Goal: Information Seeking & Learning: Learn about a topic

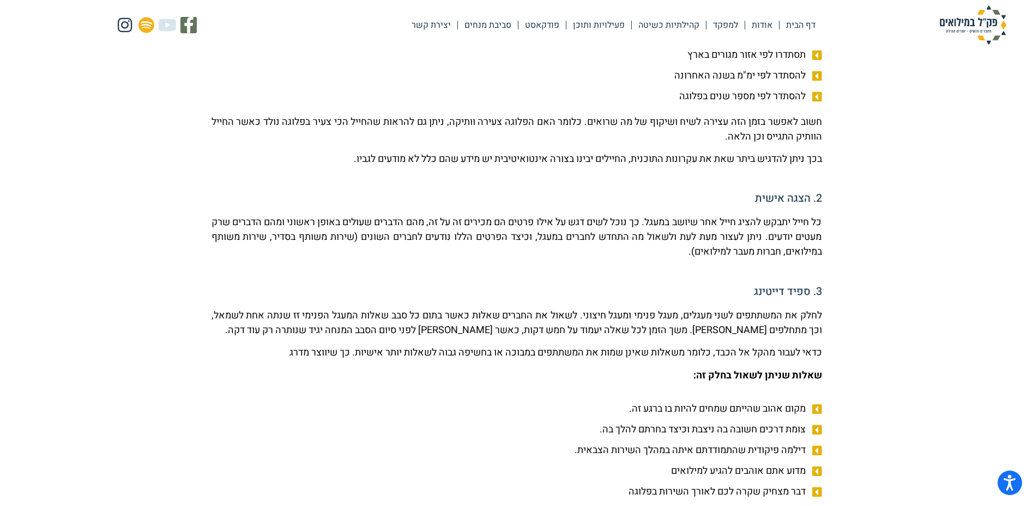
scroll to position [599, 0]
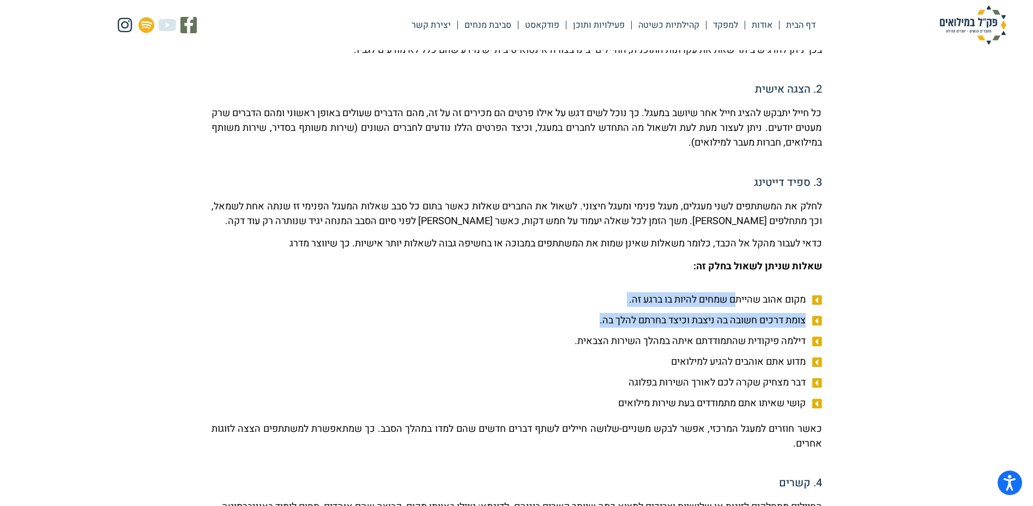
drag, startPoint x: 730, startPoint y: 298, endPoint x: 582, endPoint y: 318, distance: 149.6
click at [582, 318] on ul "מקום אהוב שהייתם שמחים להיות בו ברגע זה. צומת דרכים חשובה בה ניצבת וכיצד בחרתם …" at bounding box center [516, 351] width 610 height 118
click at [582, 318] on li "צומת דרכים חשובה בה ניצבת וכיצד בחרתם להלך בה." at bounding box center [516, 322] width 610 height 18
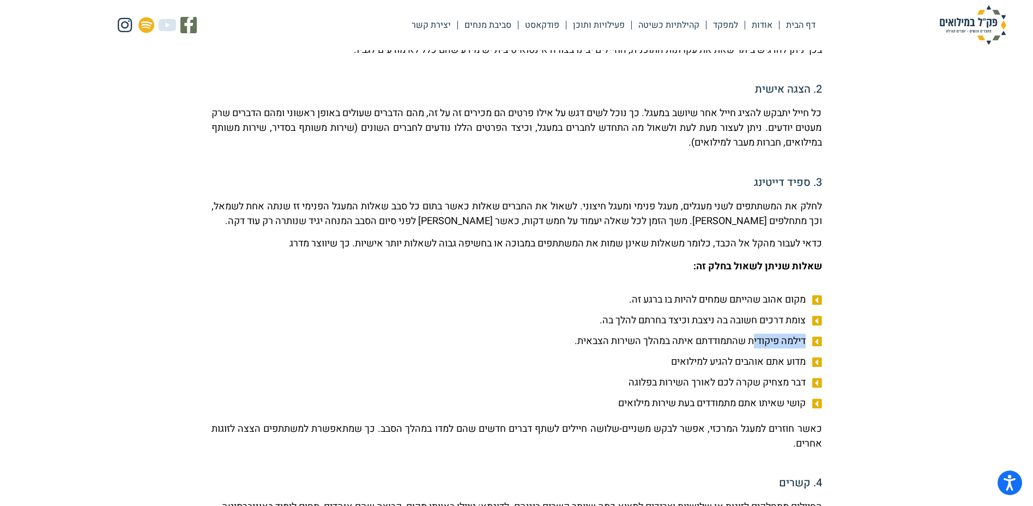
drag, startPoint x: 583, startPoint y: 322, endPoint x: 750, endPoint y: 335, distance: 167.8
click at [750, 335] on ul "מקום אהוב שהייתם שמחים להיות בו ברגע זה. צומת דרכים חשובה בה ניצבת וכיצד בחרתם …" at bounding box center [516, 351] width 610 height 118
click at [753, 325] on span "צומת דרכים חשובה בה ניצבת וכיצד בחרתם להלך בה." at bounding box center [703, 320] width 209 height 15
drag, startPoint x: 748, startPoint y: 320, endPoint x: 608, endPoint y: 313, distance: 140.2
click at [608, 313] on span "צומת דרכים חשובה בה ניצבת וכיצד בחרתם להלך בה." at bounding box center [703, 320] width 209 height 15
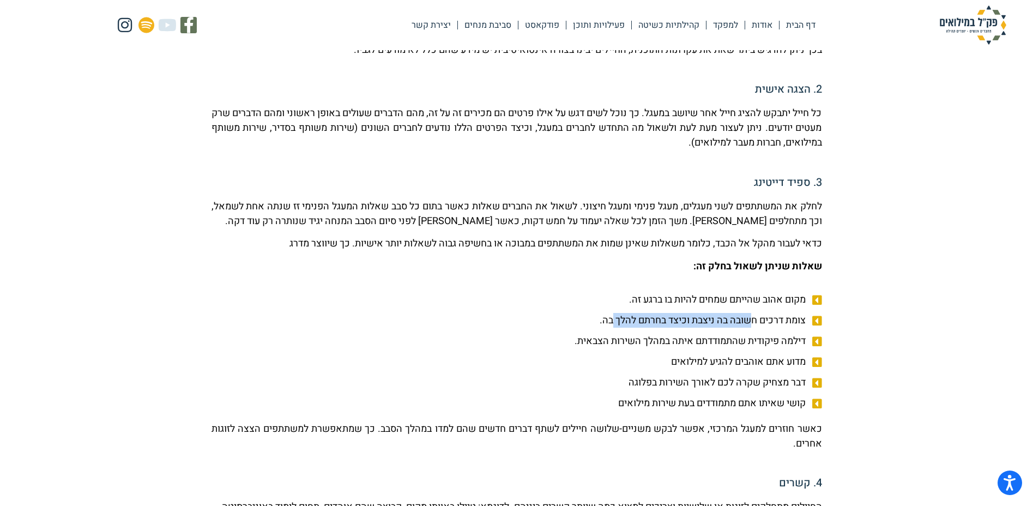
scroll to position [654, 0]
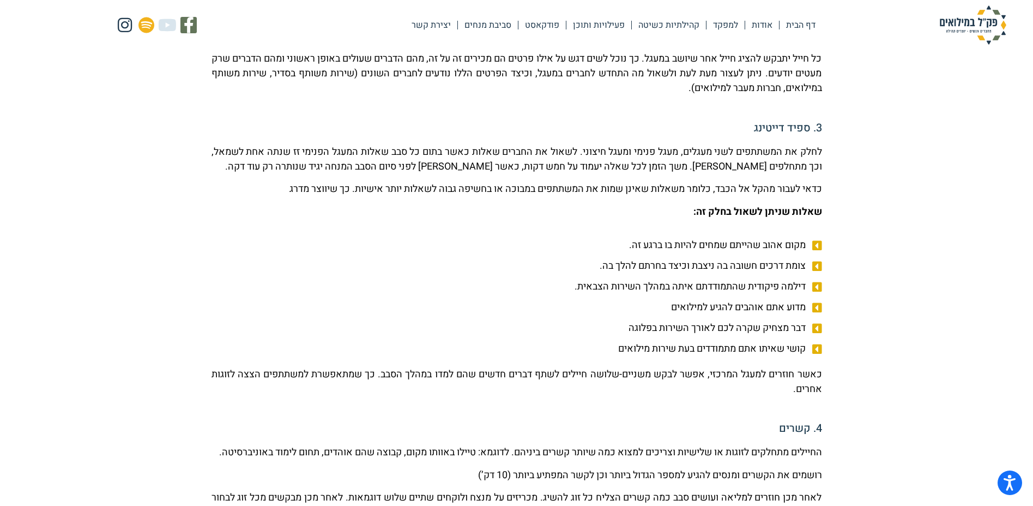
click at [562, 270] on li "צומת דרכים חשובה בה ניצבת וכיצד בחרתם להלך בה." at bounding box center [516, 267] width 610 height 18
drag, startPoint x: 565, startPoint y: 264, endPoint x: 591, endPoint y: 259, distance: 26.2
click at [594, 257] on ul "מקום אהוב שהייתם שמחים להיות בו ברגע זה. צומת דרכים חשובה בה ניצבת וכיצד בחרתם …" at bounding box center [516, 297] width 610 height 118
drag, startPoint x: 798, startPoint y: 272, endPoint x: 591, endPoint y: 263, distance: 207.3
click at [591, 263] on li "צומת דרכים חשובה בה ניצבת וכיצד בחרתם להלך בה." at bounding box center [516, 267] width 610 height 18
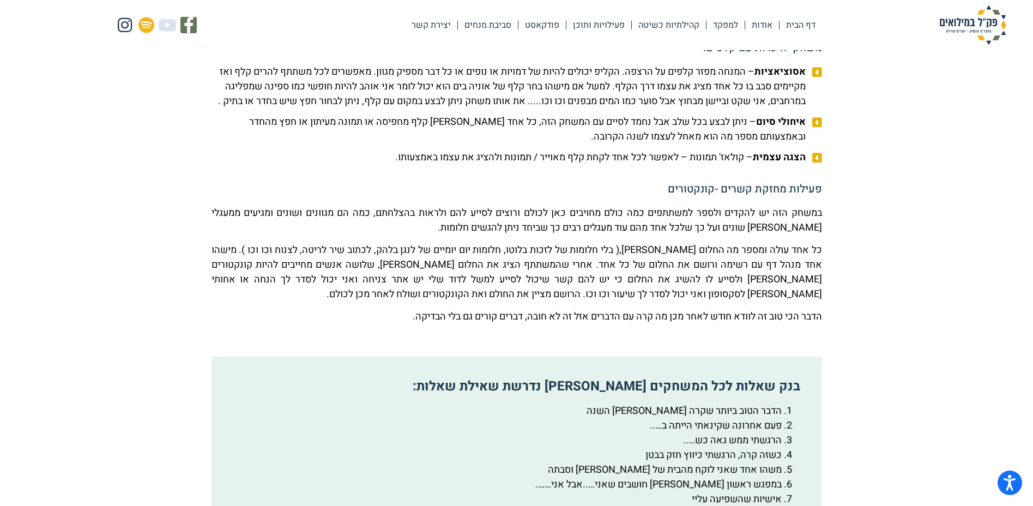
scroll to position [1689, 0]
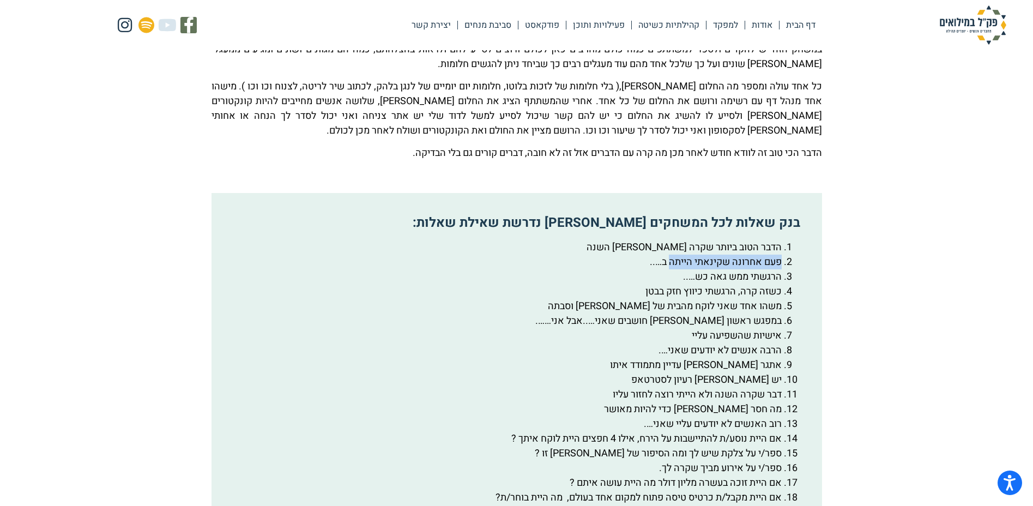
drag, startPoint x: 781, startPoint y: 288, endPoint x: 670, endPoint y: 289, distance: 111.7
click at [670, 269] on li "פעם אחרונה שקינאתי הייתה ב….." at bounding box center [505, 261] width 552 height 15
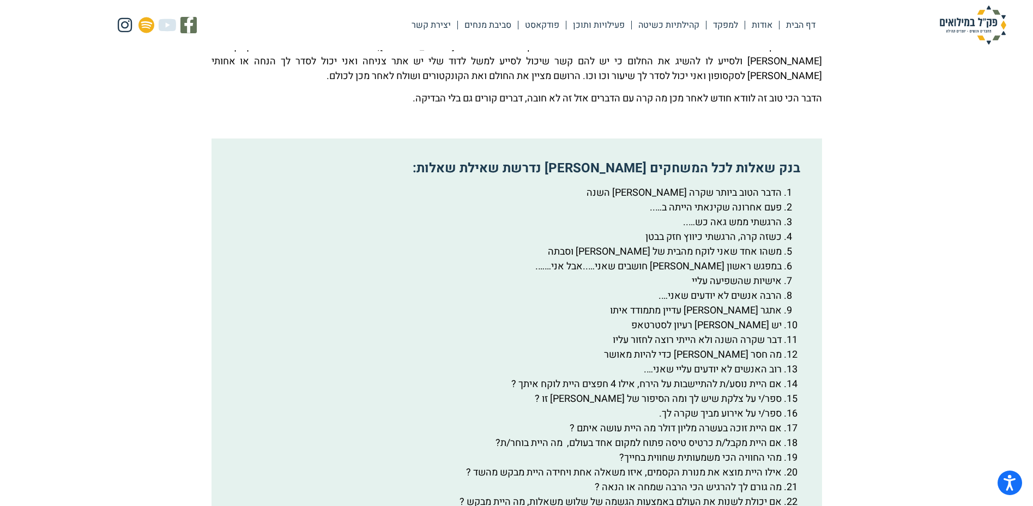
scroll to position [1798, 0]
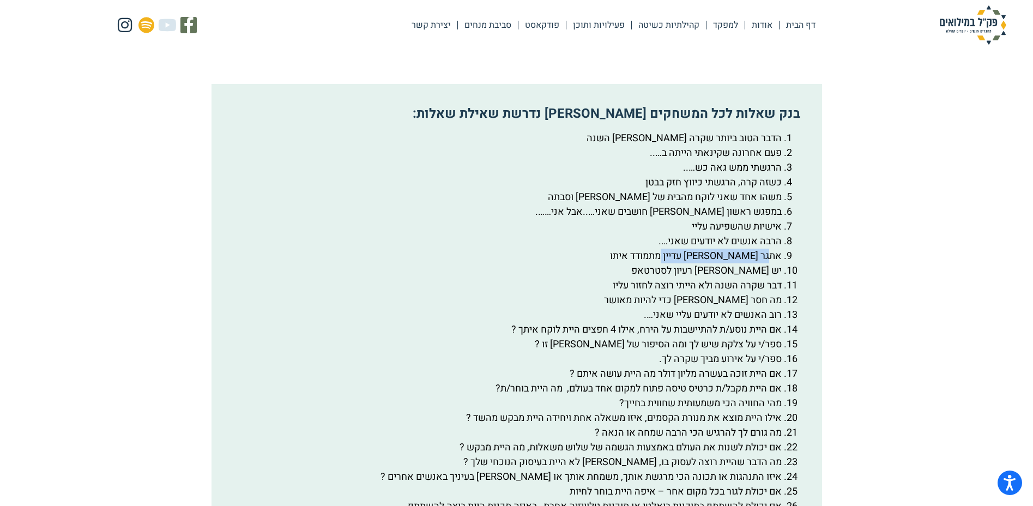
drag, startPoint x: 771, startPoint y: 286, endPoint x: 668, endPoint y: 284, distance: 102.5
click at [668, 263] on li "אתגר [PERSON_NAME] עדיין מתמודד איתו" at bounding box center [505, 255] width 552 height 15
click at [652, 263] on li "אתגר [PERSON_NAME] עדיין מתמודד איתו" at bounding box center [505, 255] width 552 height 15
drag, startPoint x: 762, startPoint y: 294, endPoint x: 708, endPoint y: 298, distance: 54.1
click at [707, 278] on li "יש [PERSON_NAME] רעיון לסטרטאפ" at bounding box center [505, 270] width 552 height 15
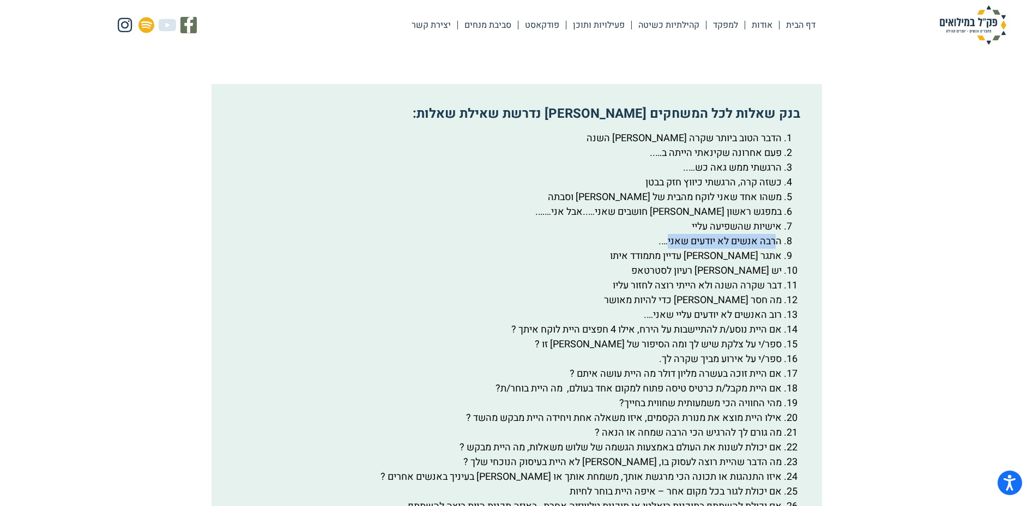
drag, startPoint x: 664, startPoint y: 274, endPoint x: 777, endPoint y: 272, distance: 112.8
click at [777, 248] on li "הרבה אנשים לא יודעים שאני…." at bounding box center [505, 241] width 552 height 15
drag, startPoint x: 779, startPoint y: 237, endPoint x: 666, endPoint y: 241, distance: 112.3
click at [665, 219] on li "במפגש ראשון [PERSON_NAME] חושבים שאני…..אבל אני……." at bounding box center [505, 211] width 552 height 15
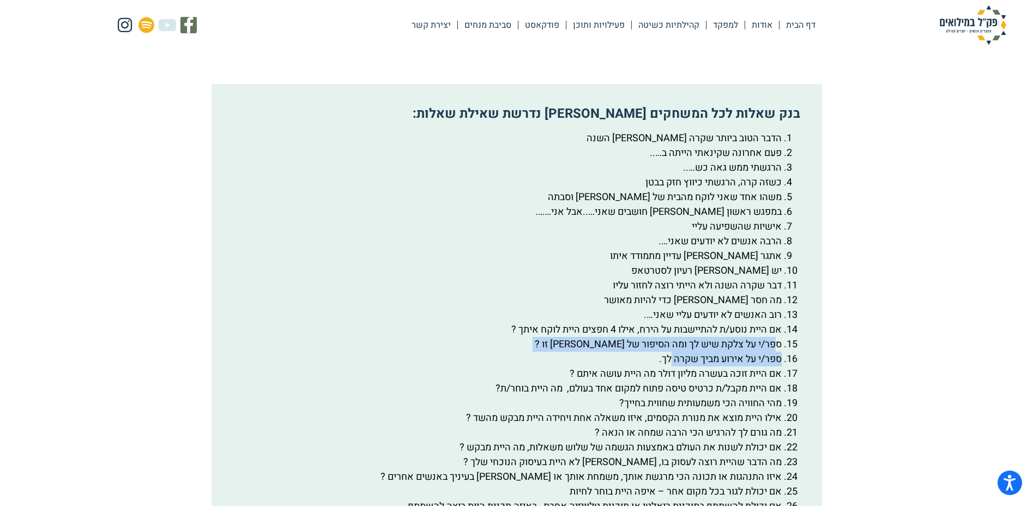
drag, startPoint x: 776, startPoint y: 373, endPoint x: 666, endPoint y: 393, distance: 111.9
click at [666, 393] on ol "הדבר הטוב ביותר שקרה [PERSON_NAME] השנה פעם אחרונה שקינאתי הייתה ב….. הרגשתי ממ…" at bounding box center [516, 366] width 574 height 471
click at [669, 381] on li "אם היית זוכה בעשרה מליון דולר מה היית עושה איתם ?" at bounding box center [505, 373] width 552 height 15
drag, startPoint x: 659, startPoint y: 389, endPoint x: 752, endPoint y: 384, distance: 92.8
click at [752, 366] on li "ספר/י על אירוע מביך שקרה לך." at bounding box center [505, 358] width 552 height 15
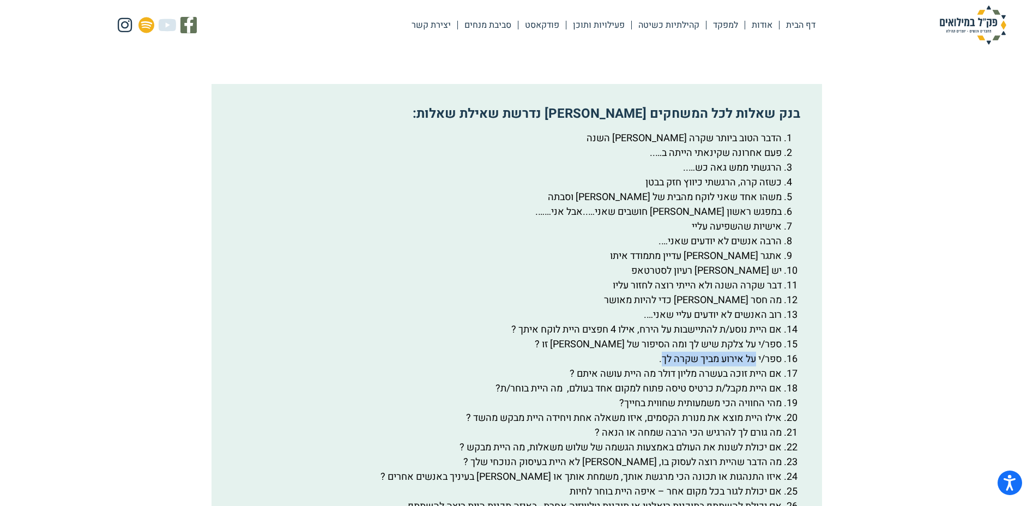
scroll to position [1853, 0]
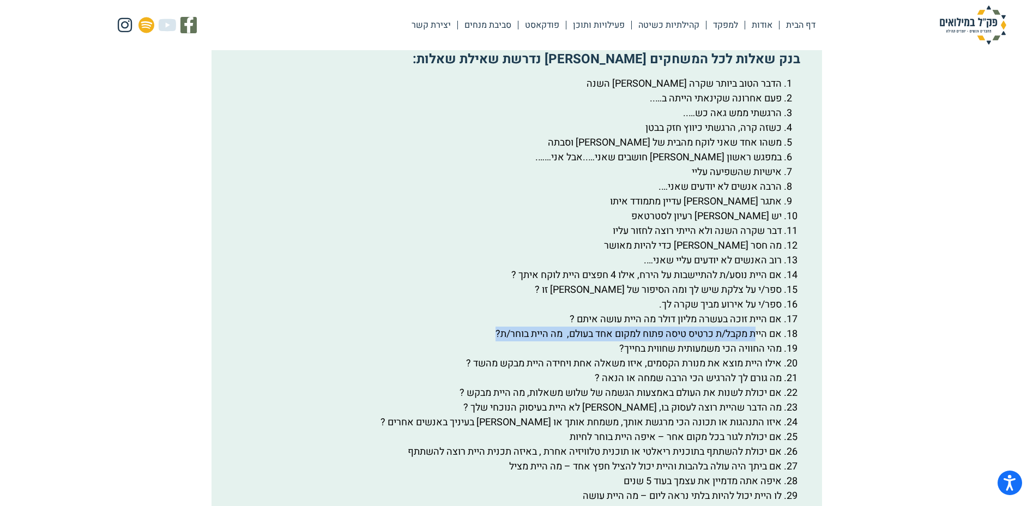
drag, startPoint x: 752, startPoint y: 362, endPoint x: 482, endPoint y: 367, distance: 270.3
click at [482, 341] on li "אם היית מקבל/ת כרטיס טיסה פתוח למקום אחד בעולם, מה היית בוחר/ת?" at bounding box center [505, 333] width 552 height 15
drag, startPoint x: 720, startPoint y: 378, endPoint x: 625, endPoint y: 378, distance: 95.9
click at [620, 356] on li "מהי החוויה הכי משמעותית שחווית בחייך?" at bounding box center [505, 348] width 552 height 15
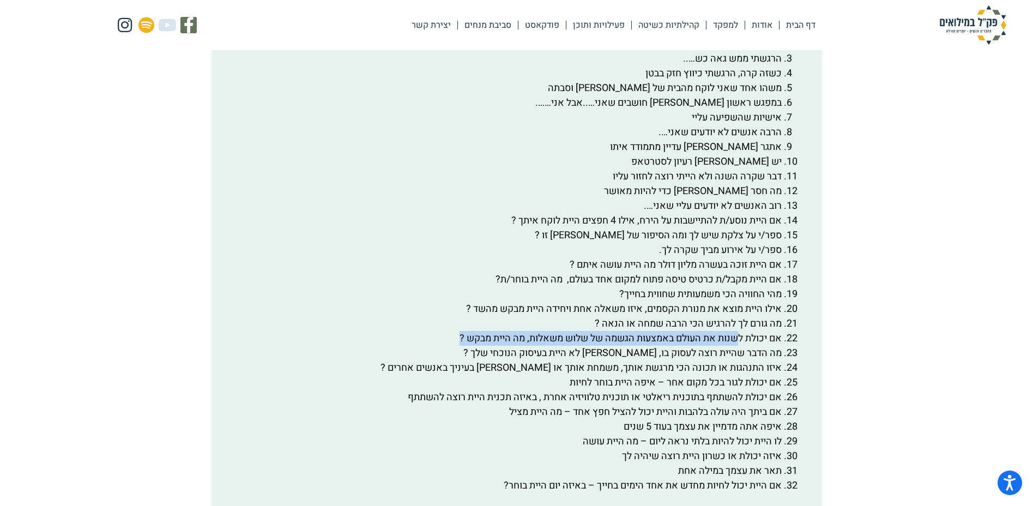
drag, startPoint x: 738, startPoint y: 369, endPoint x: 451, endPoint y: 366, distance: 287.2
click at [450, 345] on li "אם יכולת לשנות את העולם באמצעות הגשמה של שלוש משאלות, מה היית מבקש ?" at bounding box center [505, 338] width 552 height 15
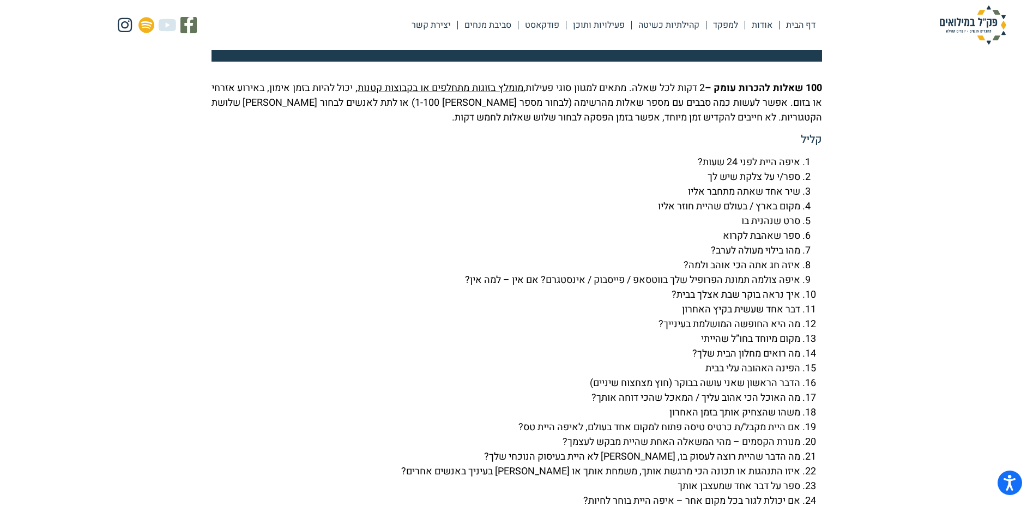
scroll to position [2507, 0]
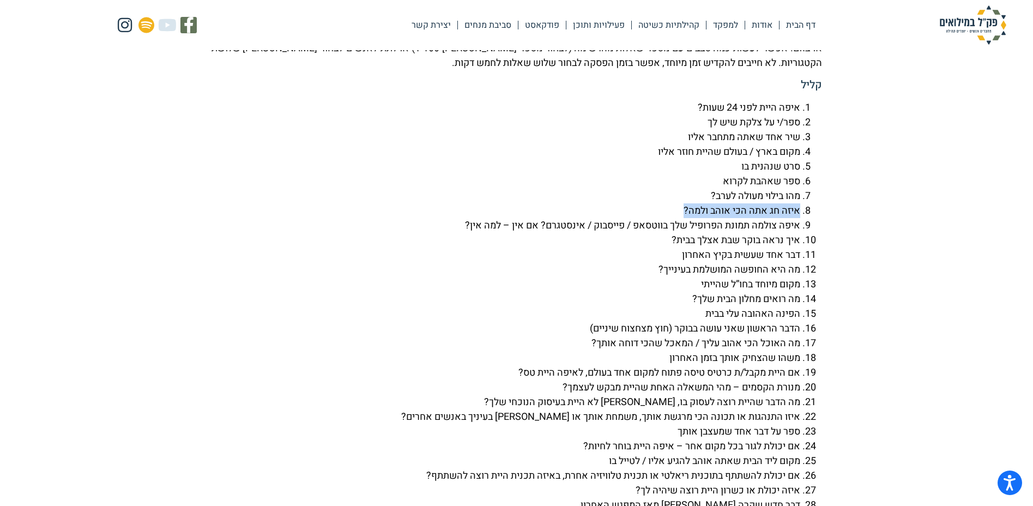
drag, startPoint x: 617, startPoint y: 219, endPoint x: 627, endPoint y: 244, distance: 26.6
click at [627, 244] on ol "איפה היית לפני 24 שעות? ספר/י על צלקת שיש לך שיר אחד שאתה מתחבר אליו מקום בארץ …" at bounding box center [516, 343] width 610 height 486
click at [767, 247] on li "איך נראה בוקר שבת אצלך בבית?" at bounding box center [505, 240] width 589 height 15
drag, startPoint x: 800, startPoint y: 245, endPoint x: 789, endPoint y: 255, distance: 15.1
click at [789, 255] on ol "איפה היית לפני 24 שעות? ספר/י על צלקת שיש לך שיר אחד שאתה מתחבר אליו מקום בארץ …" at bounding box center [516, 343] width 610 height 486
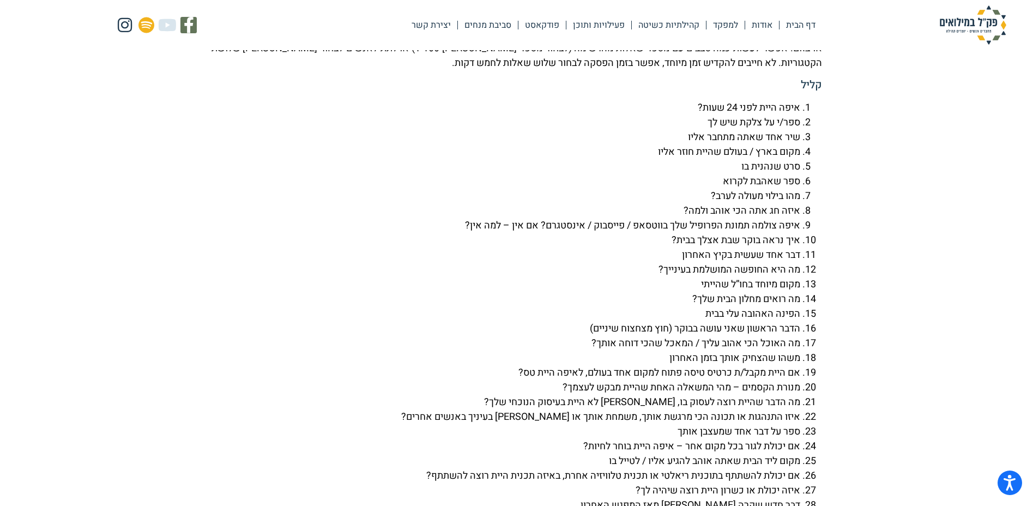
click at [777, 247] on li "איך נראה בוקר שבת אצלך בבית?" at bounding box center [505, 240] width 589 height 15
drag, startPoint x: 786, startPoint y: 268, endPoint x: 663, endPoint y: 271, distance: 123.7
click at [663, 247] on li "איך נראה בוקר שבת אצלך בבית?" at bounding box center [505, 240] width 589 height 15
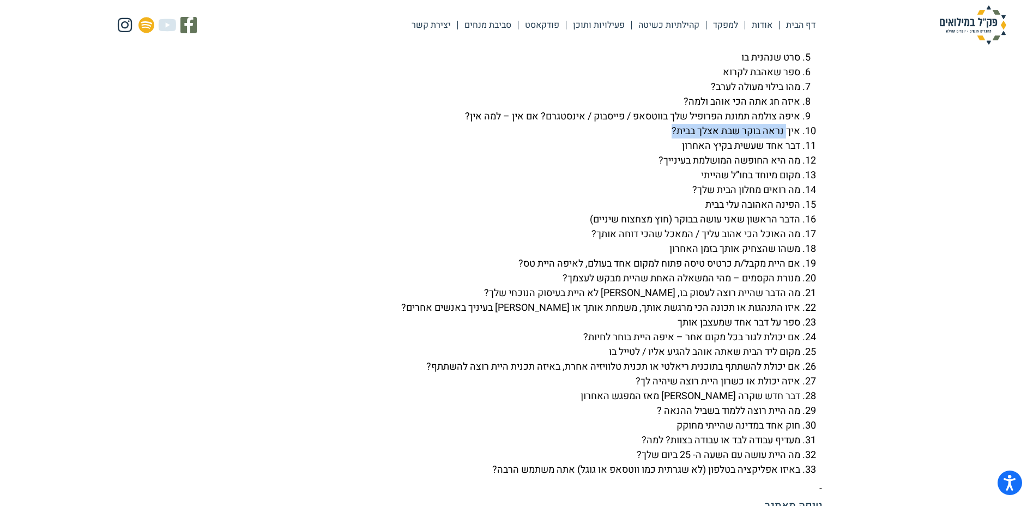
scroll to position [2670, 0]
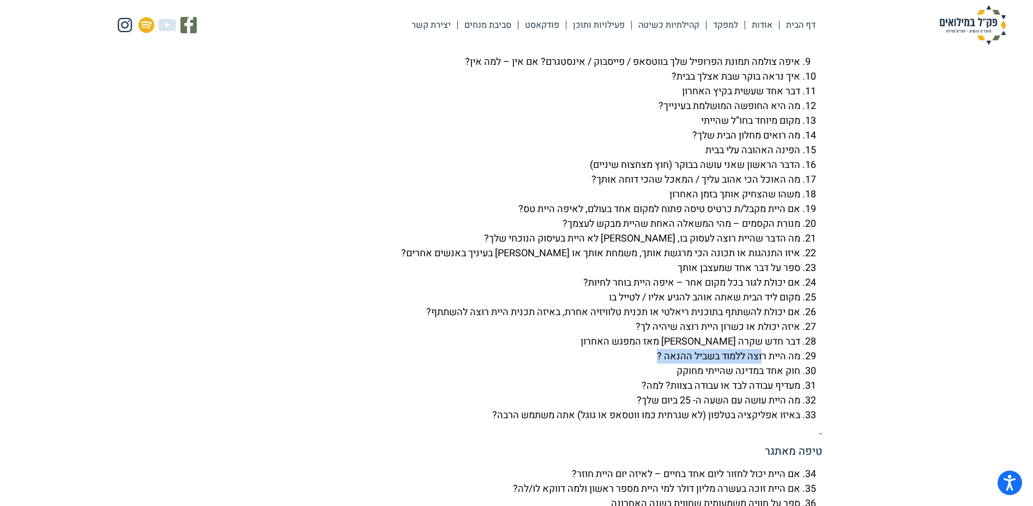
drag, startPoint x: 761, startPoint y: 384, endPoint x: 645, endPoint y: 384, distance: 116.1
click at [645, 363] on li "מה היית רוצה ללמוד בשביל ההנאה ?" at bounding box center [505, 356] width 589 height 15
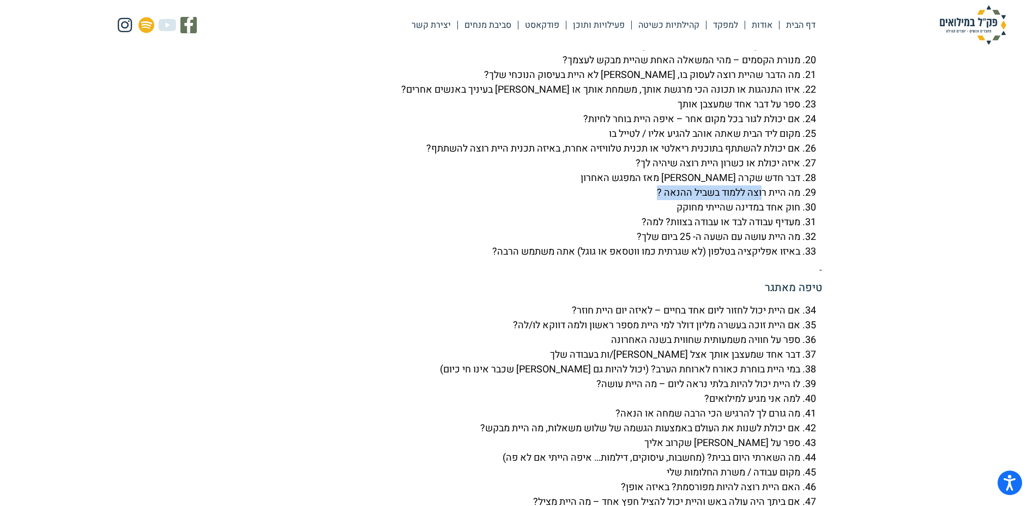
scroll to position [2888, 0]
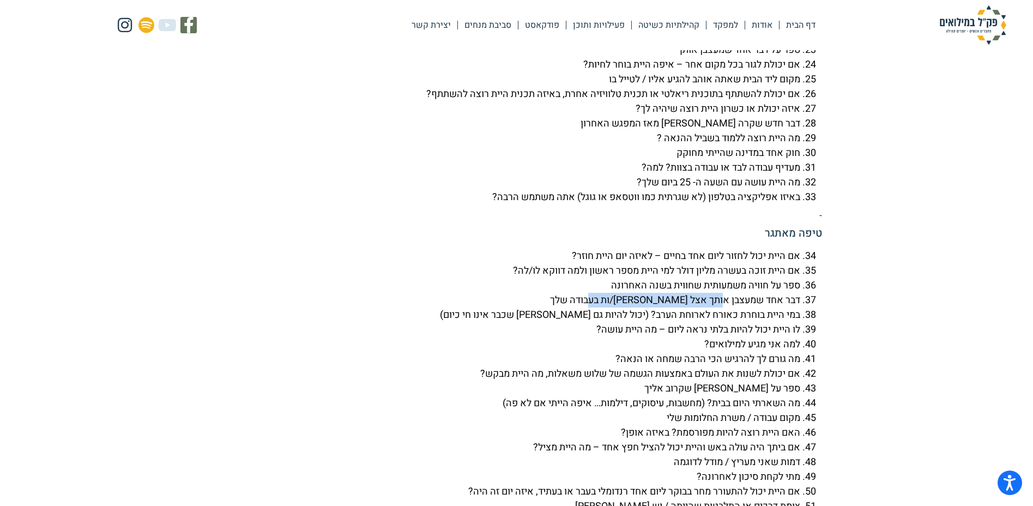
drag, startPoint x: 719, startPoint y: 328, endPoint x: 572, endPoint y: 325, distance: 147.2
click at [572, 307] on li "דבר אחד שמעצבן אותך אצל [PERSON_NAME]/ות בעבודה שלך" at bounding box center [505, 300] width 589 height 15
drag, startPoint x: 574, startPoint y: 326, endPoint x: 815, endPoint y: 330, distance: 240.3
click at [819, 330] on ol "אם היית יכול לחזור ליום אחד בחיים – לאיזה יום היית חוזר? אם היית זוכה בעשרה מלי…" at bounding box center [516, 498] width 610 height 500
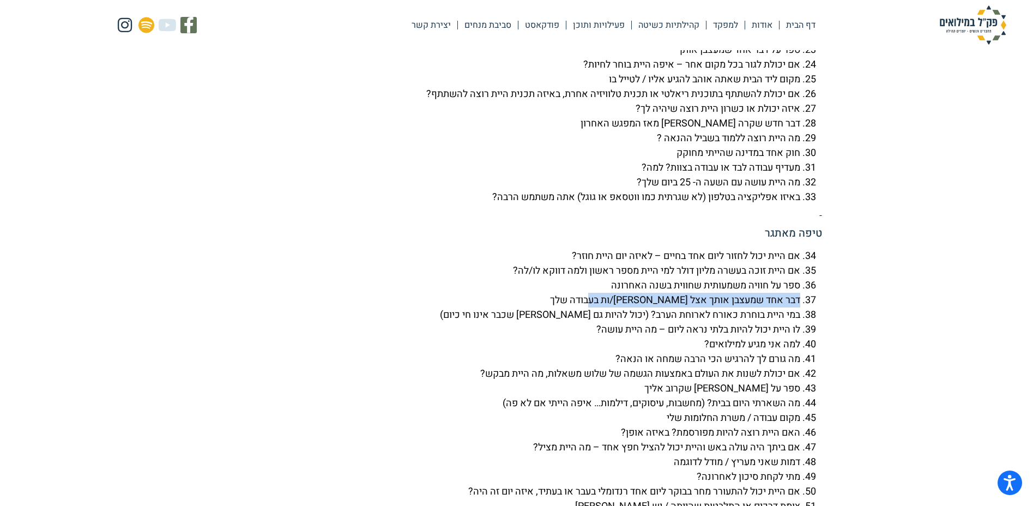
click at [775, 307] on li "דבר אחד שמעצבן אותך אצל [PERSON_NAME]/ות בעבודה שלך" at bounding box center [505, 300] width 589 height 15
drag, startPoint x: 789, startPoint y: 331, endPoint x: 686, endPoint y: 328, distance: 103.6
click at [686, 307] on li "דבר אחד שמעצבן אותך אצל [PERSON_NAME]/ות בעבודה שלך" at bounding box center [505, 300] width 589 height 15
click at [639, 307] on li "דבר אחד שמעצבן אותך אצל [PERSON_NAME]/ות בעבודה שלך" at bounding box center [505, 300] width 589 height 15
drag, startPoint x: 611, startPoint y: 322, endPoint x: 808, endPoint y: 328, distance: 197.3
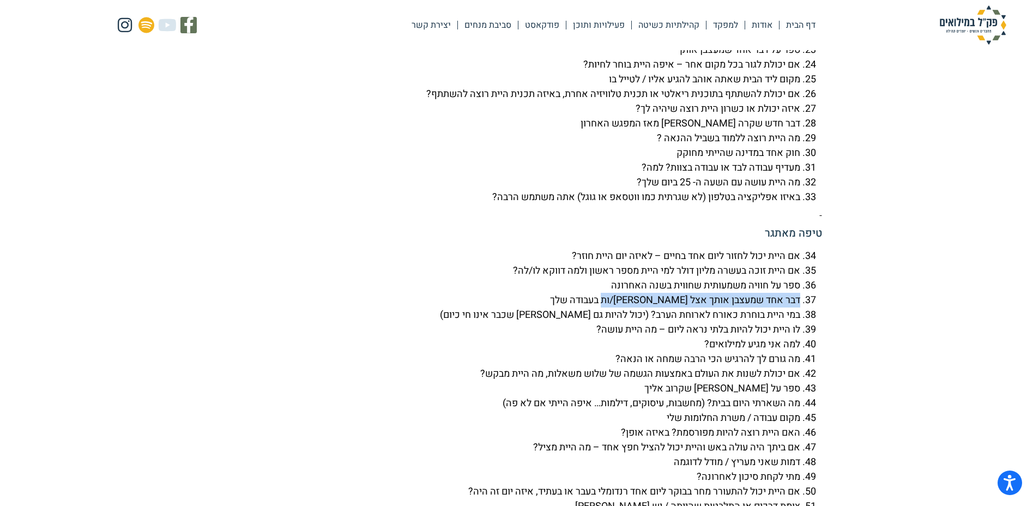
click at [800, 307] on li "דבר אחד שמעצבן אותך אצל [PERSON_NAME]/ות בעבודה שלך" at bounding box center [505, 300] width 589 height 15
click at [591, 307] on li "דבר אחד שמעצבן אותך אצל [PERSON_NAME]/ות בעבודה שלך" at bounding box center [505, 300] width 589 height 15
drag, startPoint x: 593, startPoint y: 327, endPoint x: 790, endPoint y: 325, distance: 197.3
click at [793, 307] on li "דבר אחד שמעצבן אותך אצל [PERSON_NAME]/ות בעבודה שלך" at bounding box center [505, 300] width 589 height 15
drag, startPoint x: 797, startPoint y: 330, endPoint x: 574, endPoint y: 325, distance: 222.9
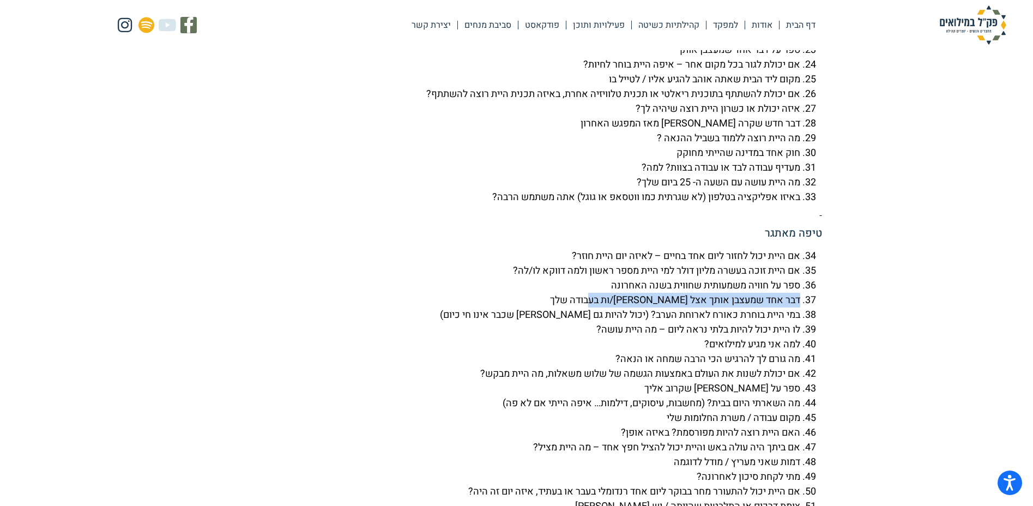
click at [574, 307] on li "דבר אחד שמעצבן אותך אצל [PERSON_NAME]/ות בעבודה שלך" at bounding box center [505, 300] width 589 height 15
drag, startPoint x: 803, startPoint y: 354, endPoint x: 785, endPoint y: 356, distance: 18.6
click at [784, 337] on li "לו היית יכול להיות בלתי נראה ליום – מה היית עושה?" at bounding box center [505, 329] width 589 height 15
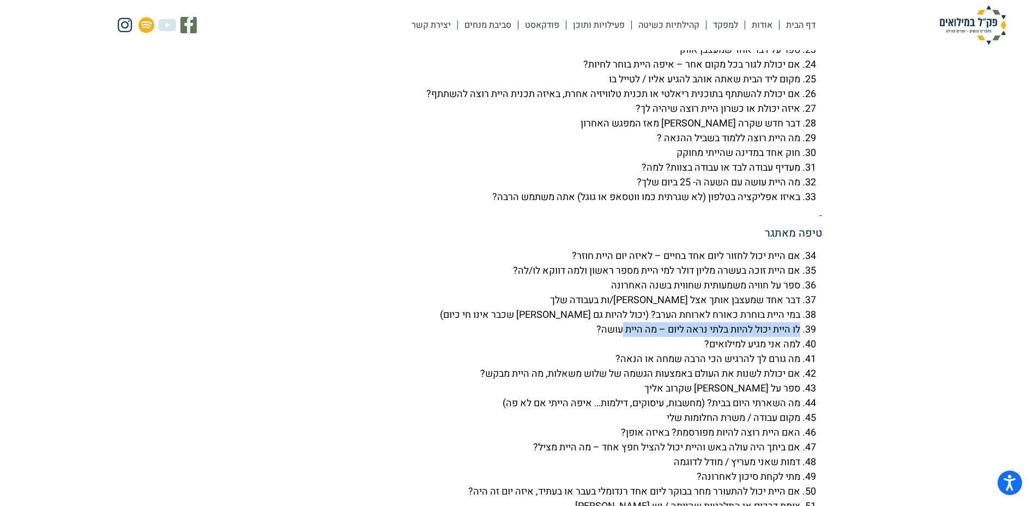
drag, startPoint x: 619, startPoint y: 356, endPoint x: 805, endPoint y: 359, distance: 186.4
click at [800, 337] on li "לו היית יכול להיות בלתי נראה ליום – מה היית עושה?" at bounding box center [505, 329] width 589 height 15
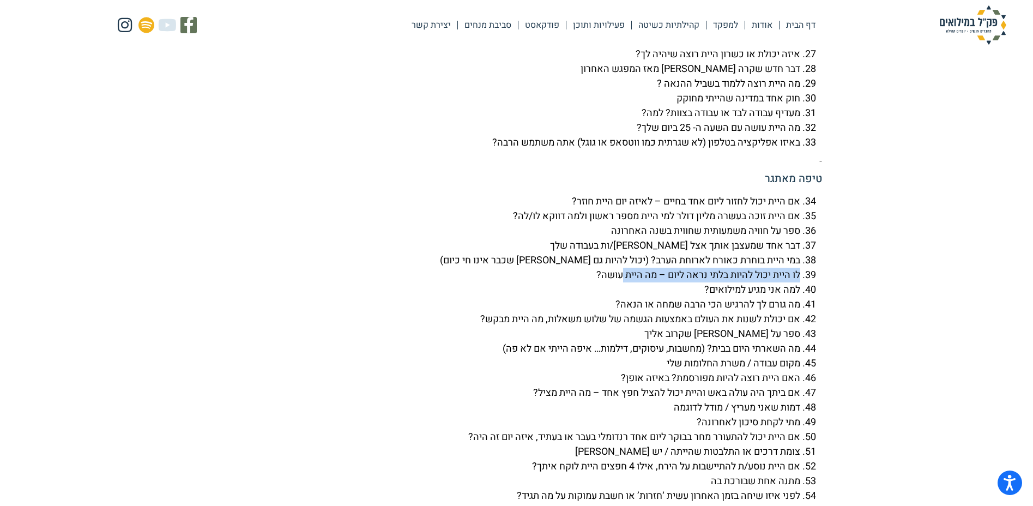
scroll to position [2997, 0]
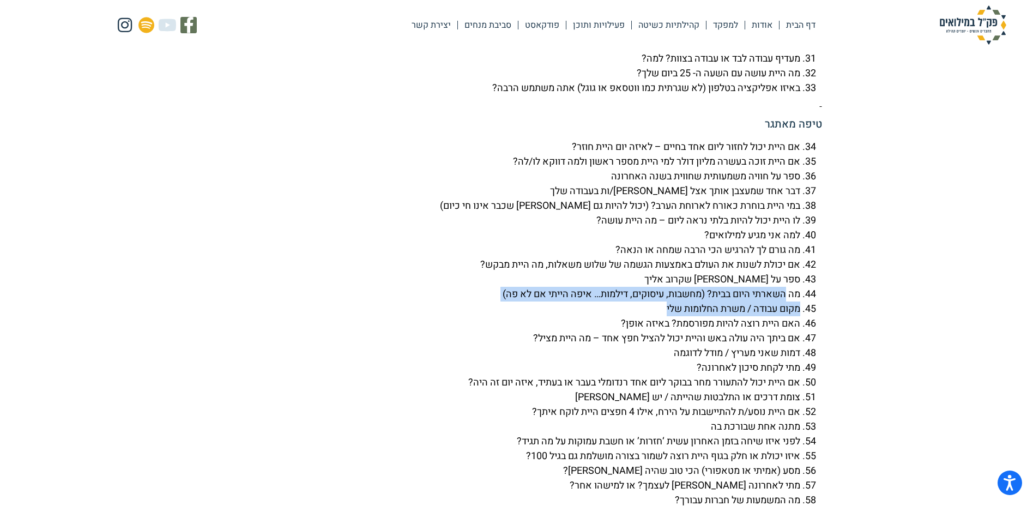
drag, startPoint x: 786, startPoint y: 321, endPoint x: 478, endPoint y: 338, distance: 308.9
click at [478, 338] on ol "אם היית יכול לחזור ליום אחד בחיים – לאיזה יום היית חוזר? אם היית זוכה בעשרה מלי…" at bounding box center [516, 390] width 610 height 500
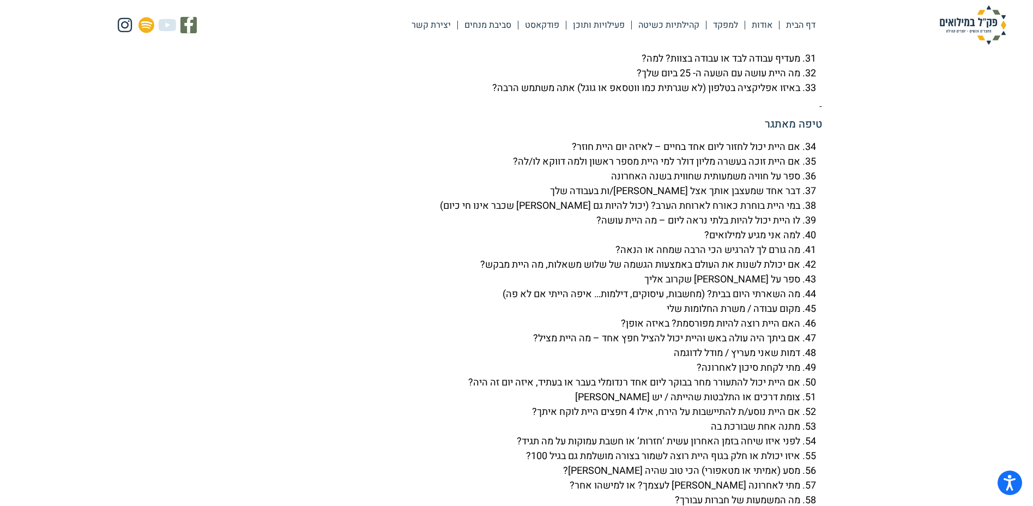
click at [482, 331] on li "האם היית רוצה להיות מפורסמת? באיזה אופן?" at bounding box center [505, 323] width 589 height 15
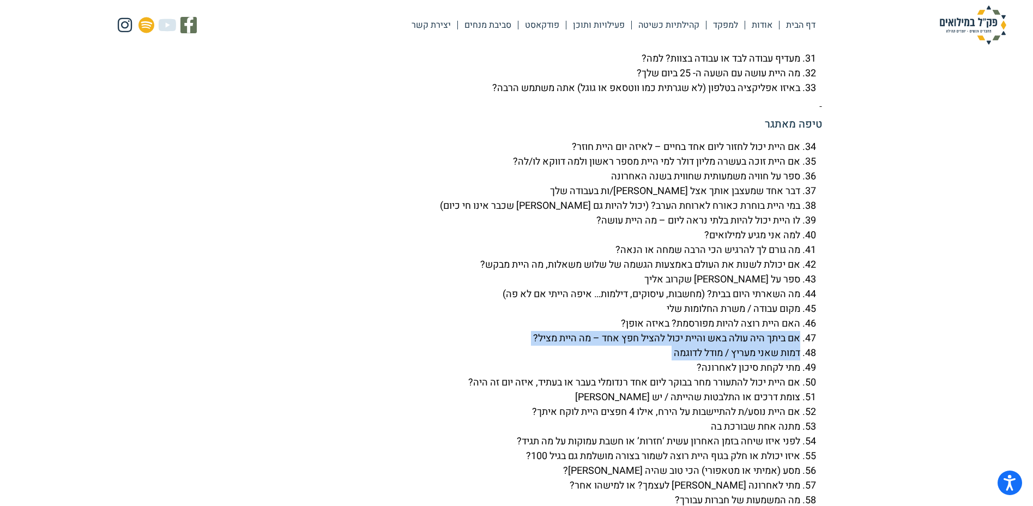
drag, startPoint x: 484, startPoint y: 358, endPoint x: 483, endPoint y: 389, distance: 30.5
click at [483, 389] on ol "אם היית יכול לחזור ליום אחד בחיים – לאיזה יום היית חוזר? אם היית זוכה בעשרה מלי…" at bounding box center [516, 390] width 610 height 500
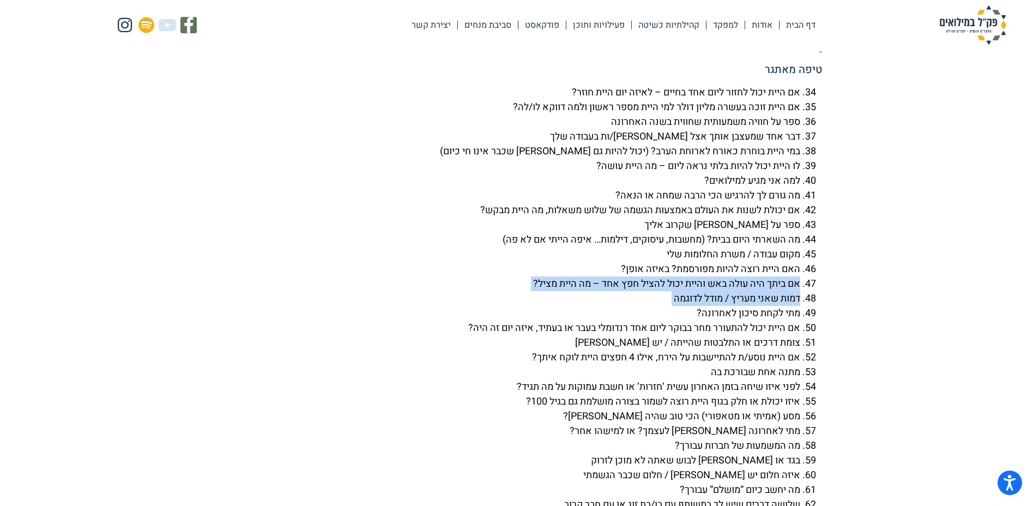
scroll to position [3106, 0]
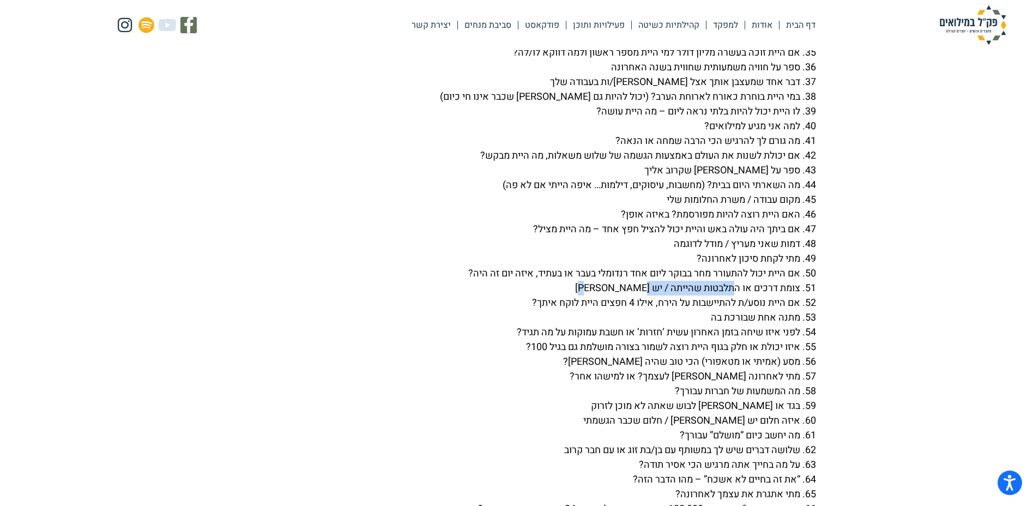
drag, startPoint x: 631, startPoint y: 312, endPoint x: 733, endPoint y: 315, distance: 102.5
click at [733, 295] on li "צומת דרכים או התלבטות שהייתה / יש [PERSON_NAME]" at bounding box center [505, 288] width 589 height 15
drag, startPoint x: 779, startPoint y: 349, endPoint x: 704, endPoint y: 351, distance: 75.2
click at [703, 325] on li "מתנה אחת שבורכת בה" at bounding box center [505, 317] width 589 height 15
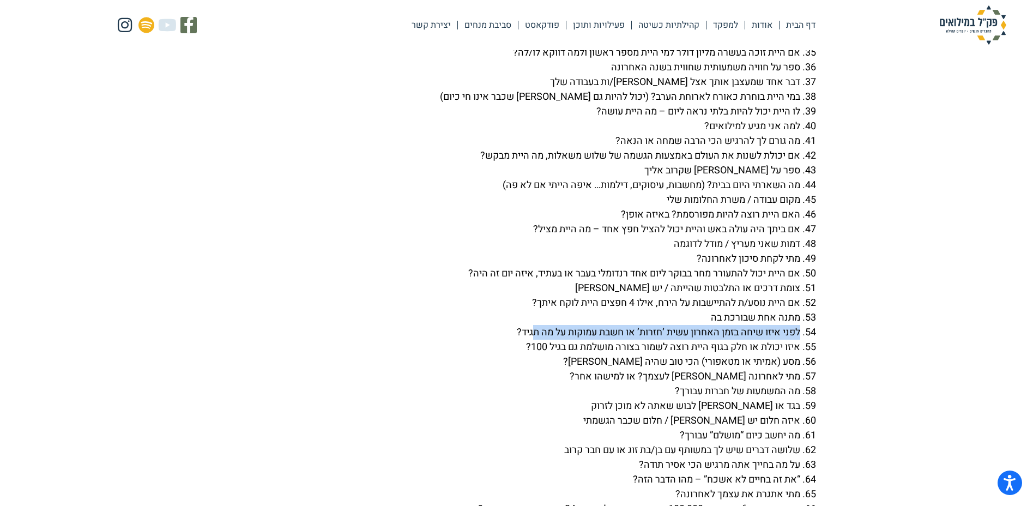
drag, startPoint x: 800, startPoint y: 362, endPoint x: 525, endPoint y: 366, distance: 275.2
click at [524, 340] on li "לפני איזו שיחה בזמן האחרון עשית ‘חזרות’ או חשבת עמוקות על מה תגיד?" at bounding box center [505, 332] width 589 height 15
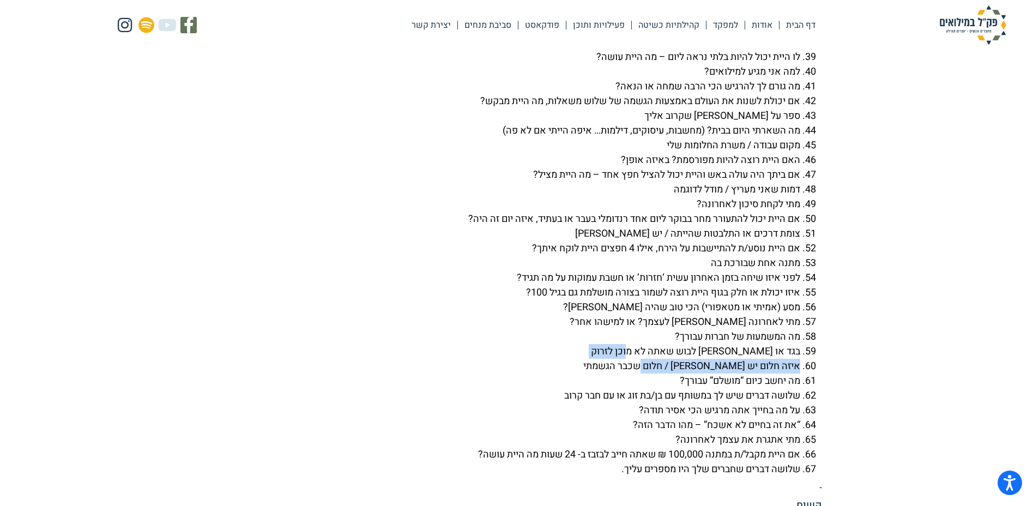
drag, startPoint x: 632, startPoint y: 376, endPoint x: 634, endPoint y: 399, distance: 23.5
click at [634, 399] on ol "אם היית יכול לחזור ליום אחד בחיים – לאיזה יום היית חוזר? אם היית זוכה בעשרה מלי…" at bounding box center [516, 226] width 610 height 500
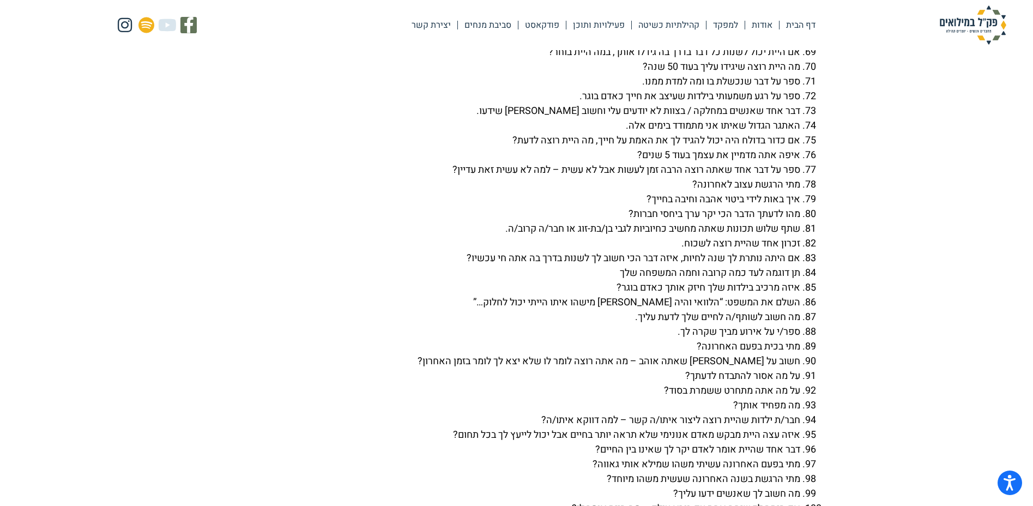
scroll to position [3706, 0]
